Goal: Book appointment/travel/reservation

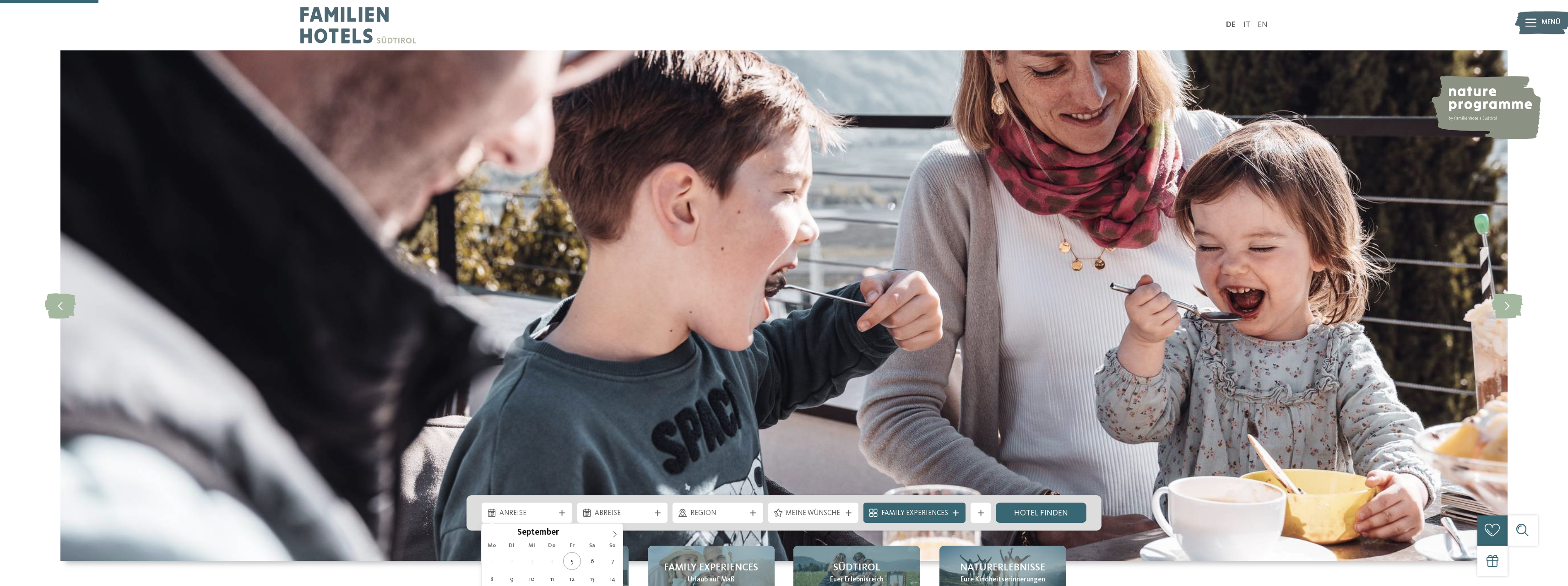
scroll to position [275, 0]
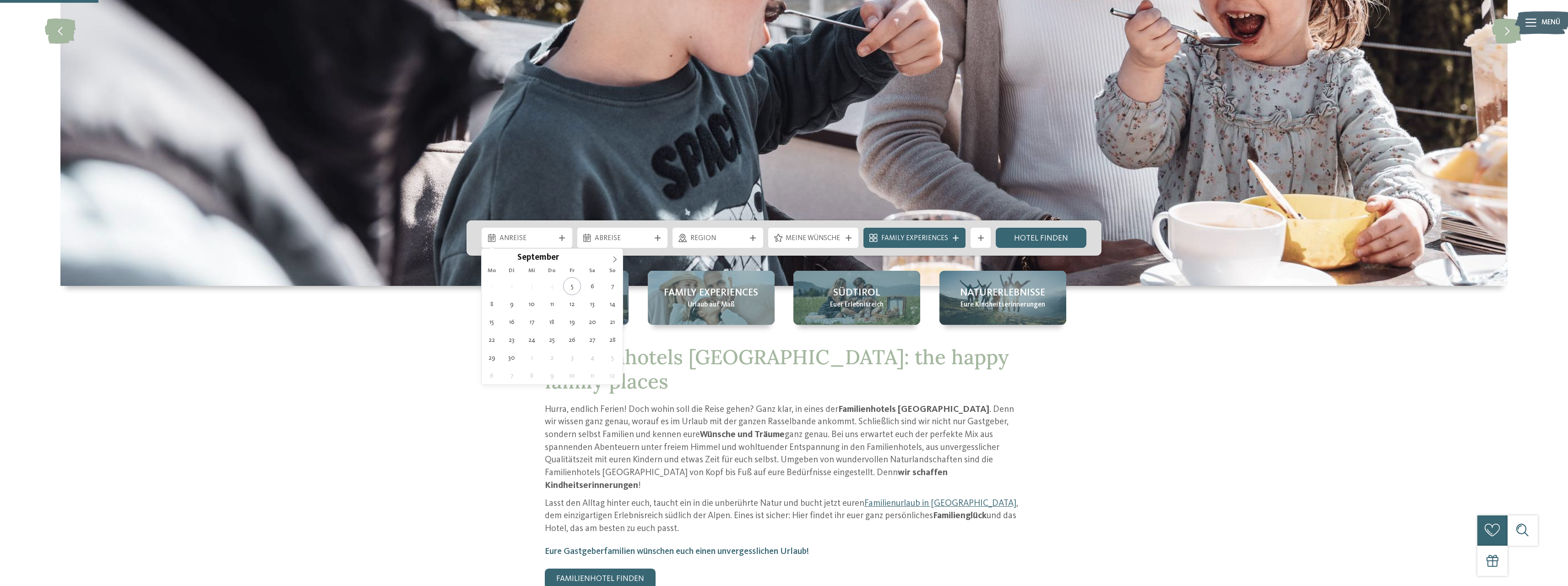
type div "[DATE]"
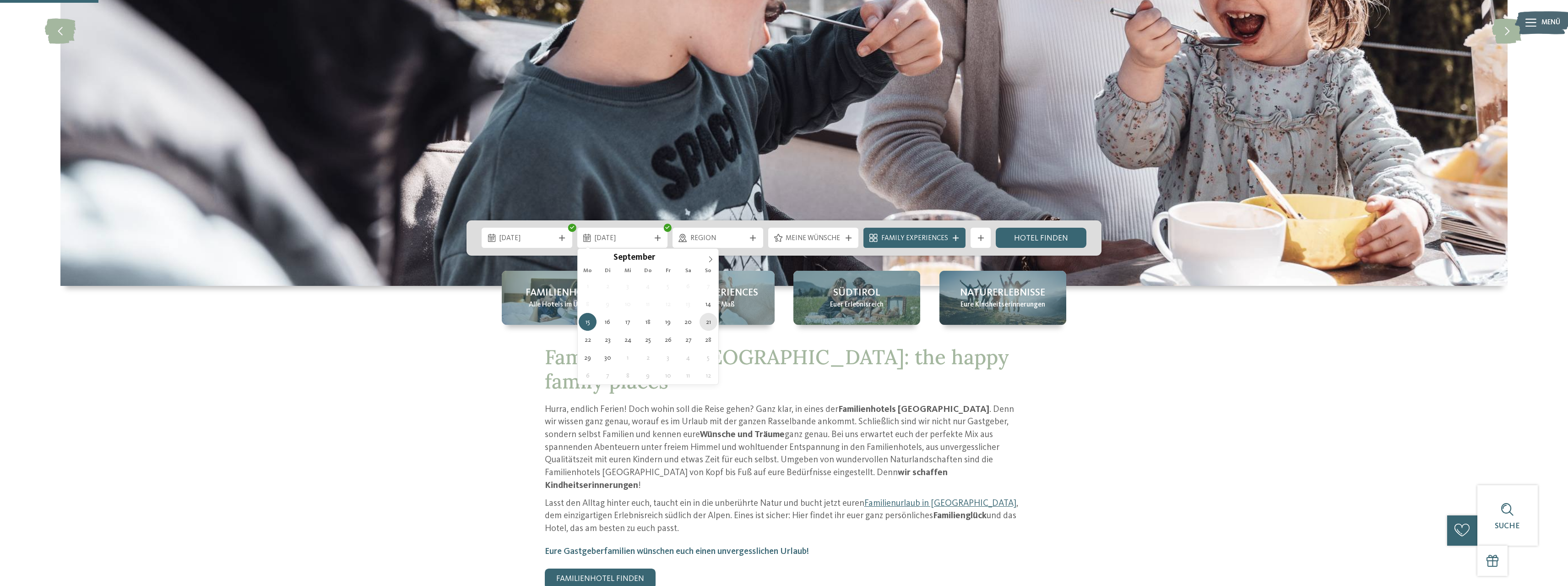
type div "[DATE]"
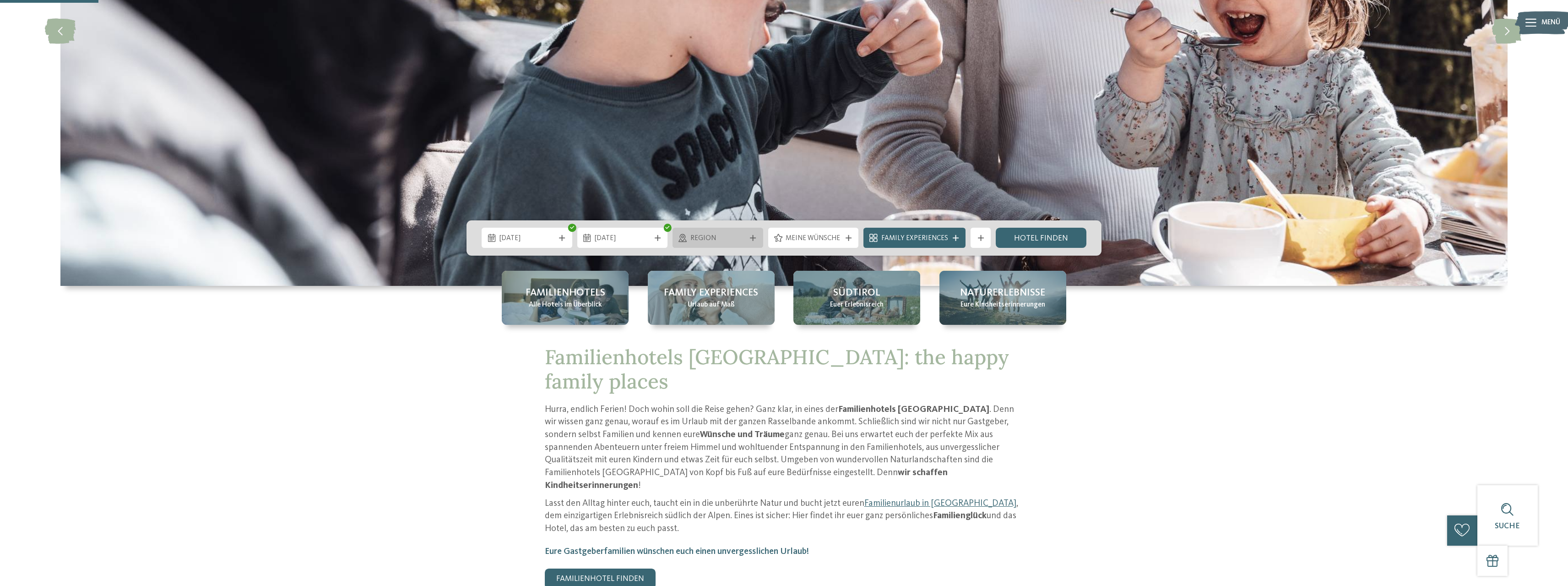
click at [759, 234] on div "Region" at bounding box center [718, 238] width 91 height 20
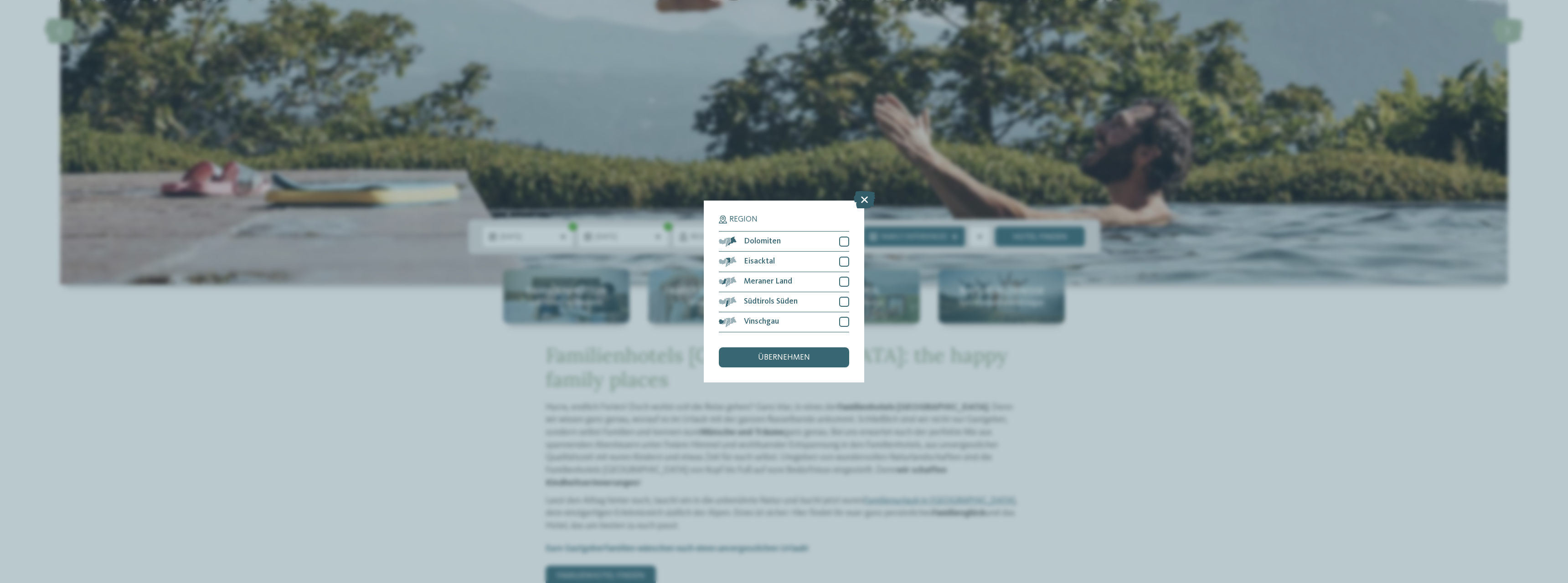
click at [867, 200] on icon at bounding box center [864, 200] width 22 height 18
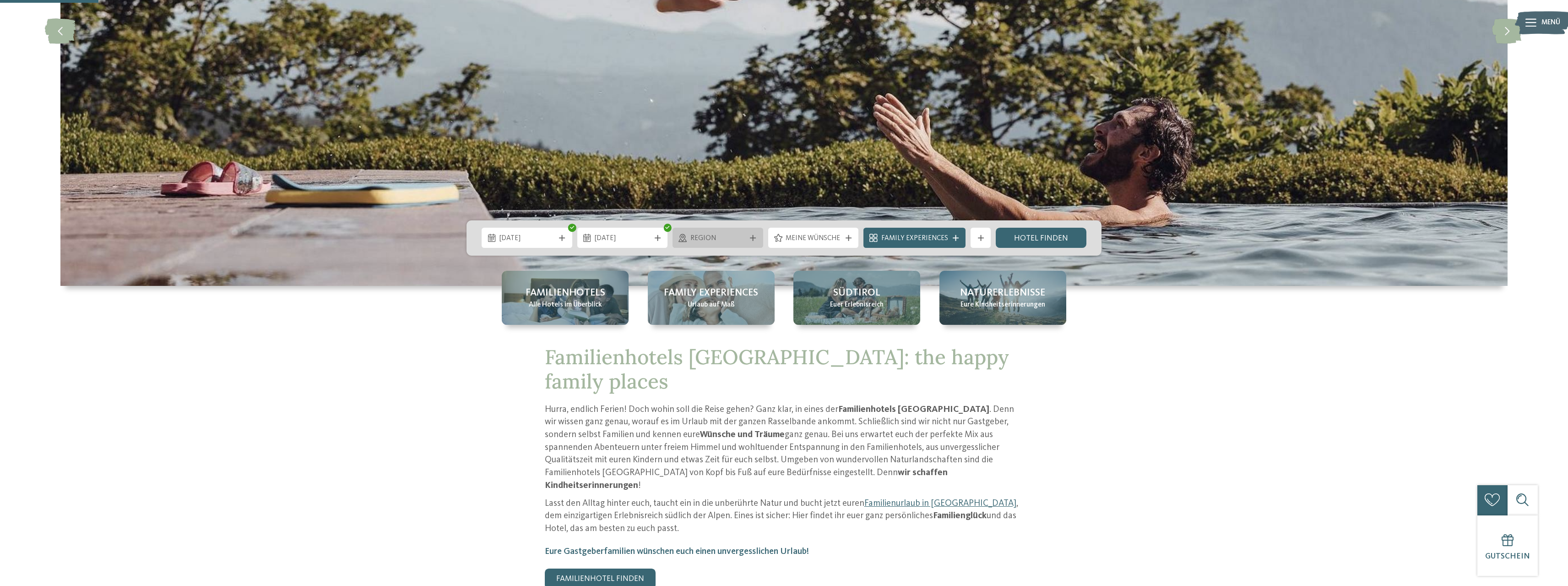
click at [747, 235] on div "Region" at bounding box center [718, 238] width 61 height 11
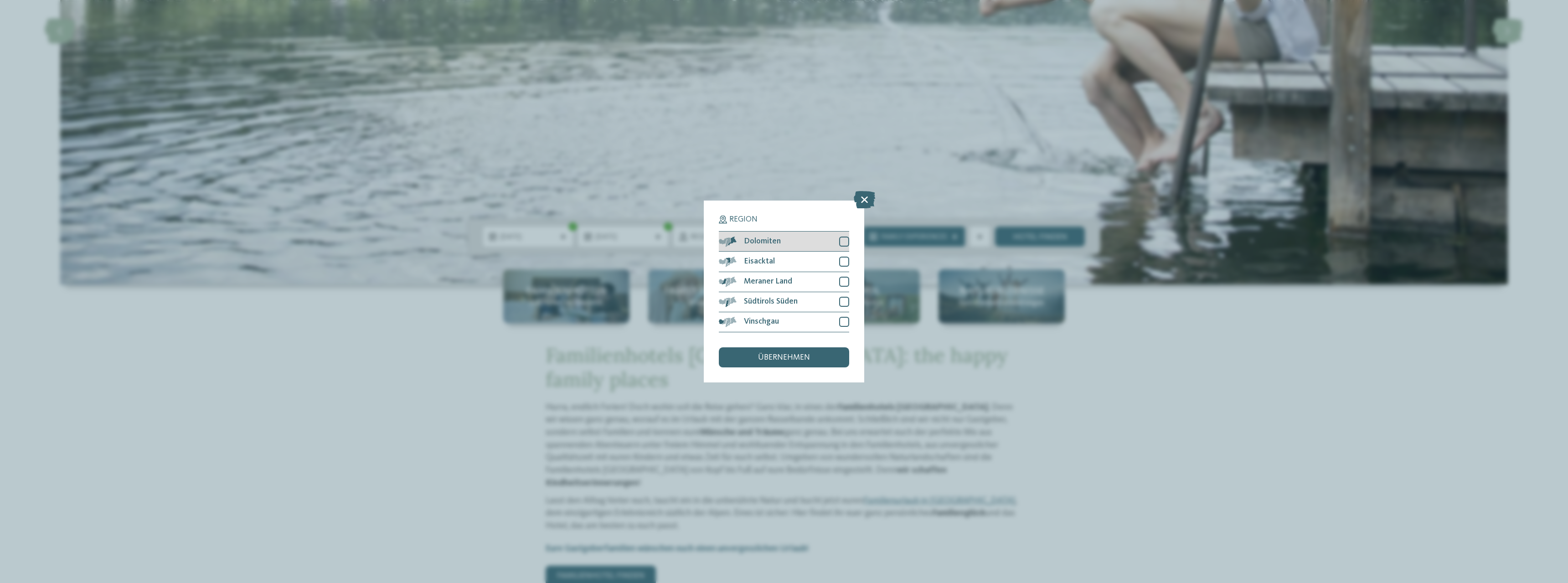
click at [842, 241] on div at bounding box center [844, 242] width 10 height 10
click at [810, 356] on div "übernehmen" at bounding box center [784, 358] width 130 height 20
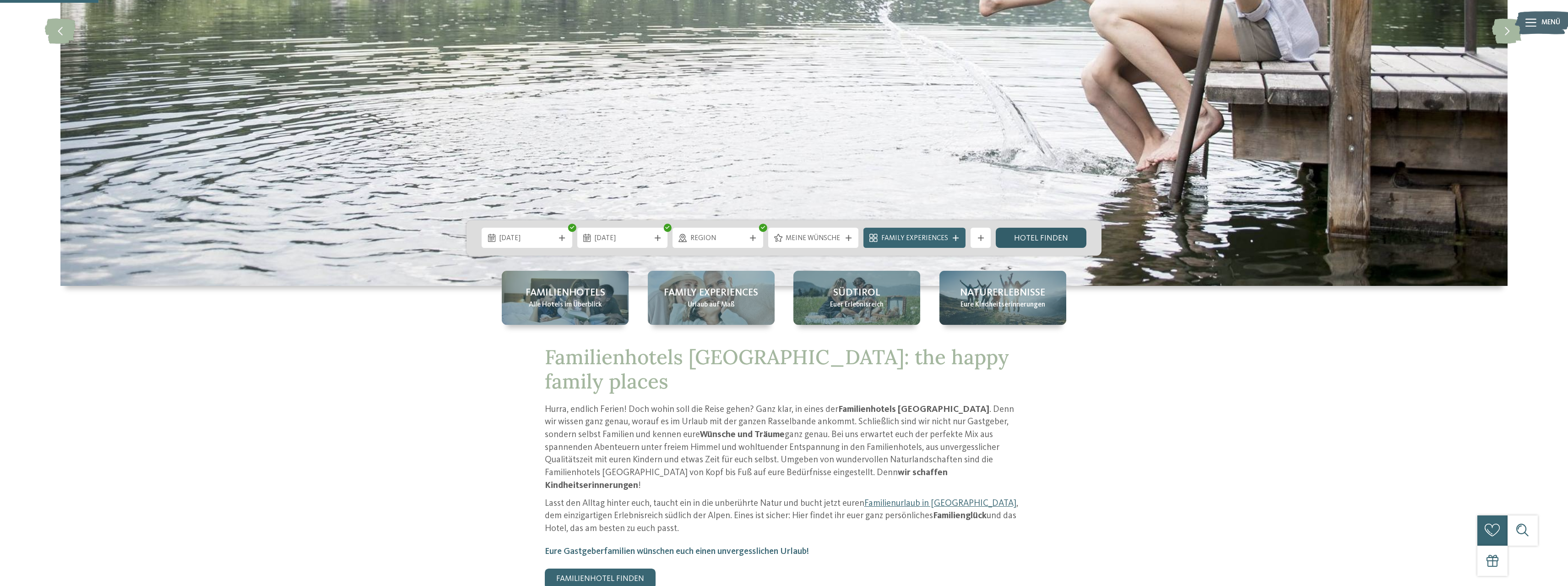
click at [1049, 239] on link "Hotel finden" at bounding box center [1041, 238] width 91 height 20
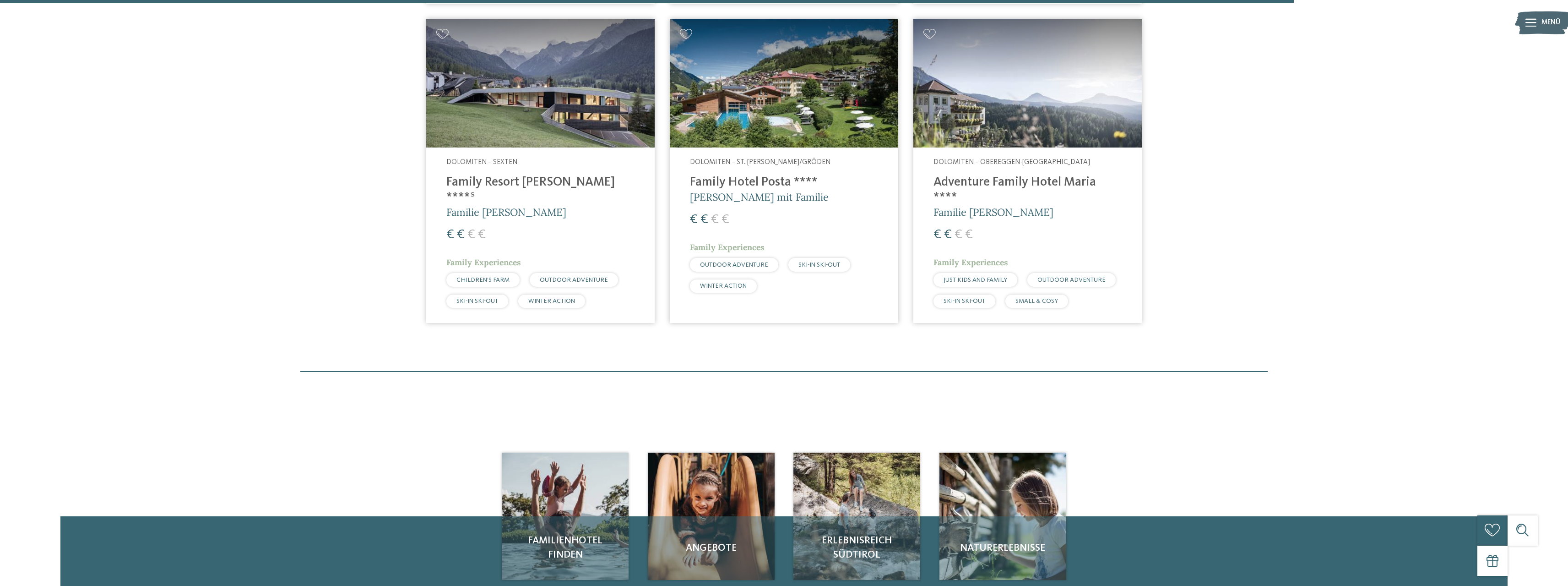
scroll to position [1069, 0]
click at [523, 186] on h4 "Family Resort [PERSON_NAME] ****ˢ" at bounding box center [541, 191] width 188 height 30
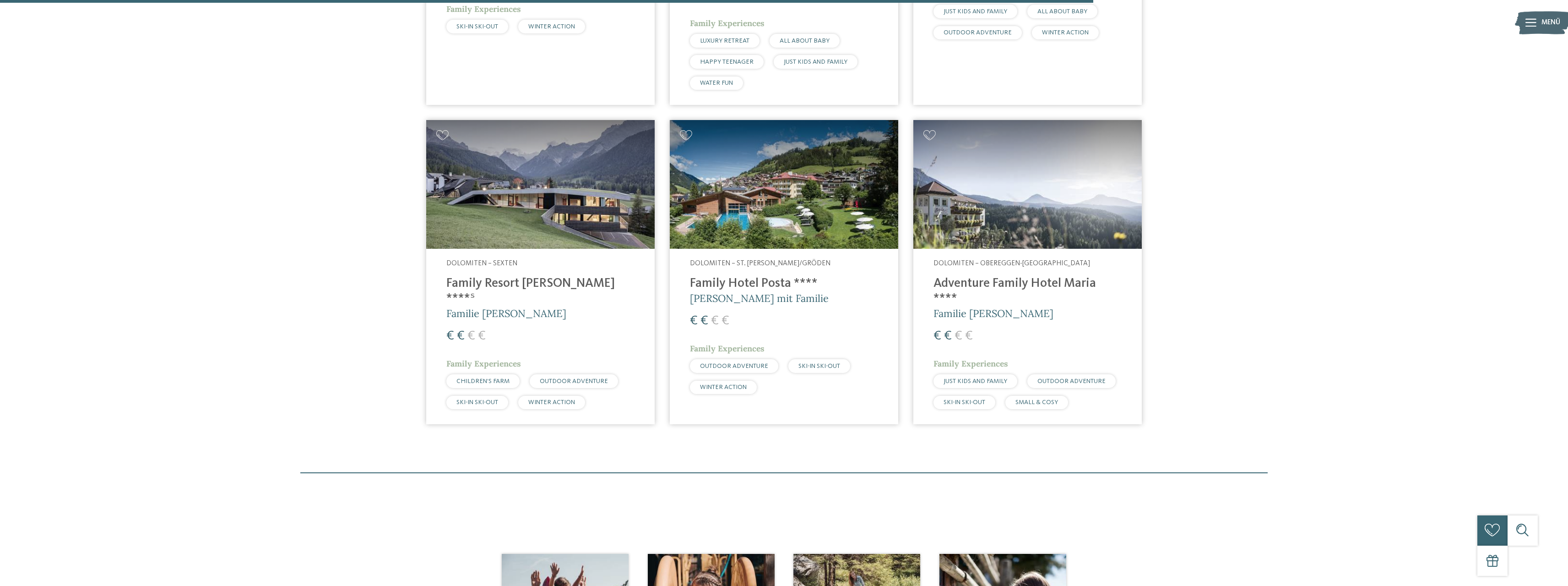
scroll to position [989, 0]
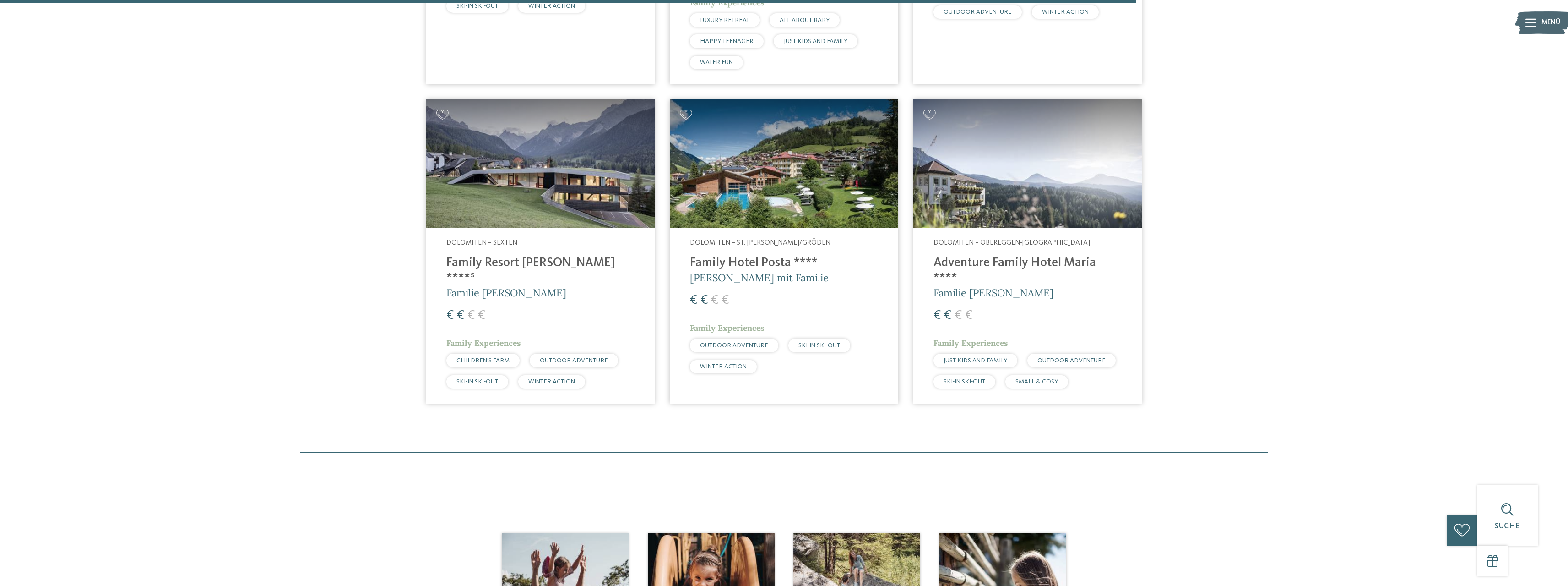
click at [511, 265] on h4 "Family Resort [PERSON_NAME] ****ˢ" at bounding box center [541, 271] width 188 height 30
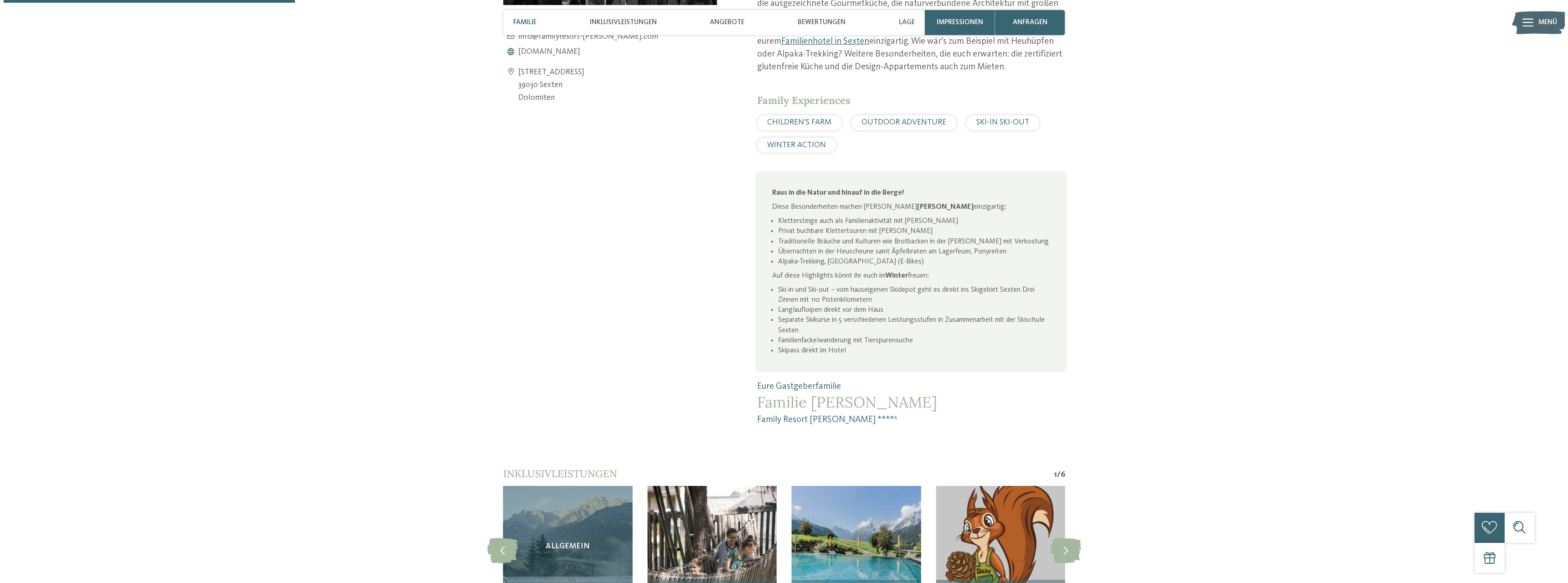
scroll to position [547, 0]
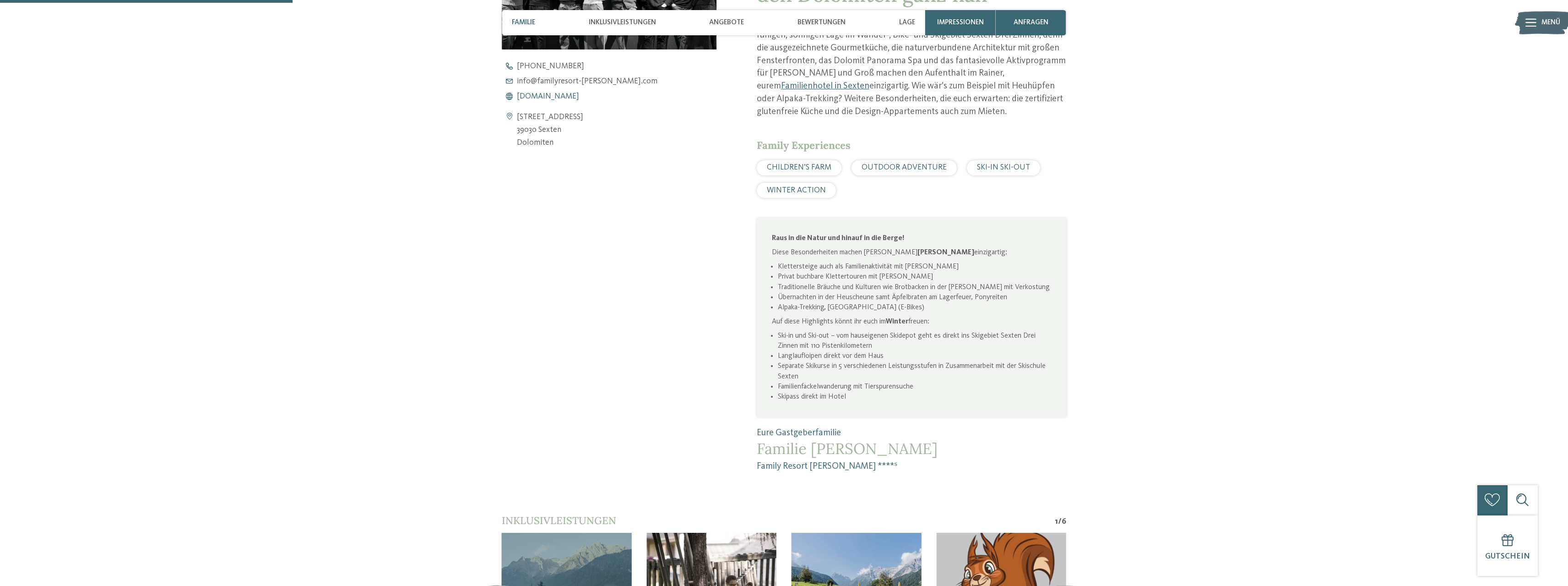
click at [553, 96] on span "www.familyresort-rainer.com" at bounding box center [547, 97] width 62 height 8
